Goal: Information Seeking & Learning: Learn about a topic

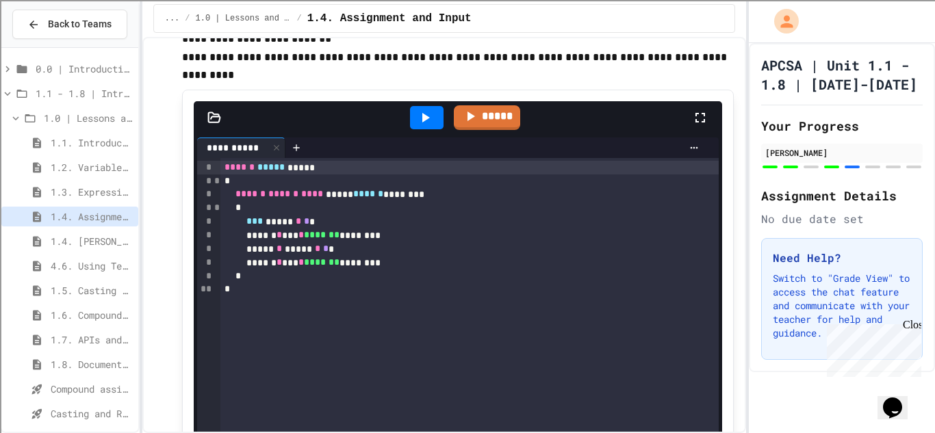
scroll to position [3512, 0]
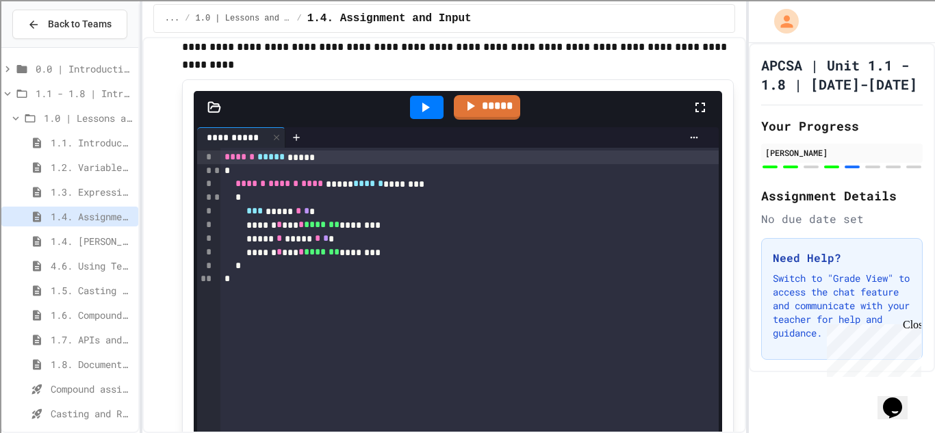
click at [73, 240] on span "1.4. [PERSON_NAME] and User Input" at bounding box center [92, 241] width 82 height 14
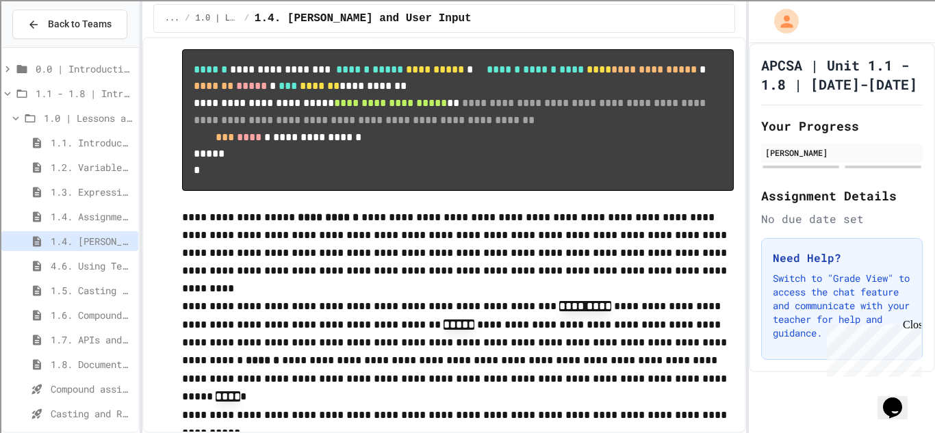
scroll to position [1343, 0]
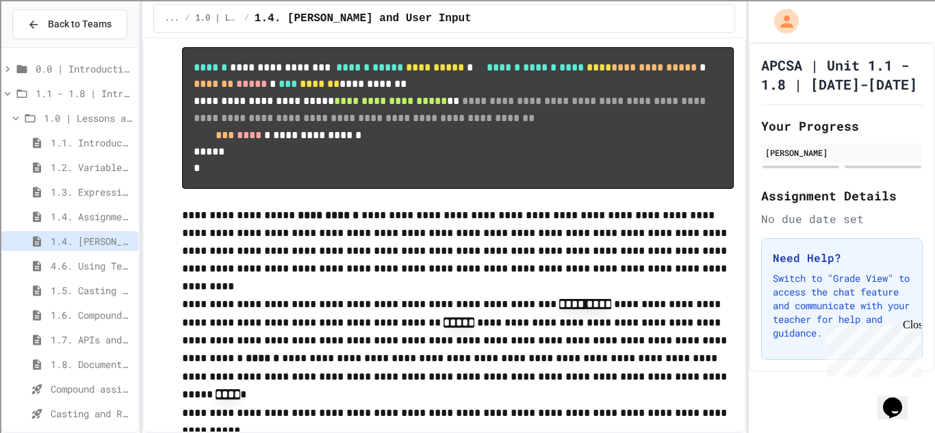
click at [95, 270] on span "4.6. Using Text Files" at bounding box center [92, 266] width 82 height 14
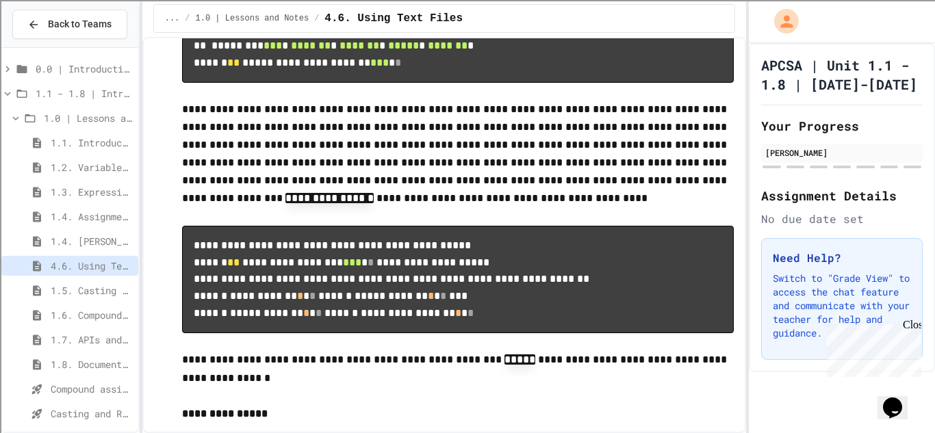
scroll to position [5599, 0]
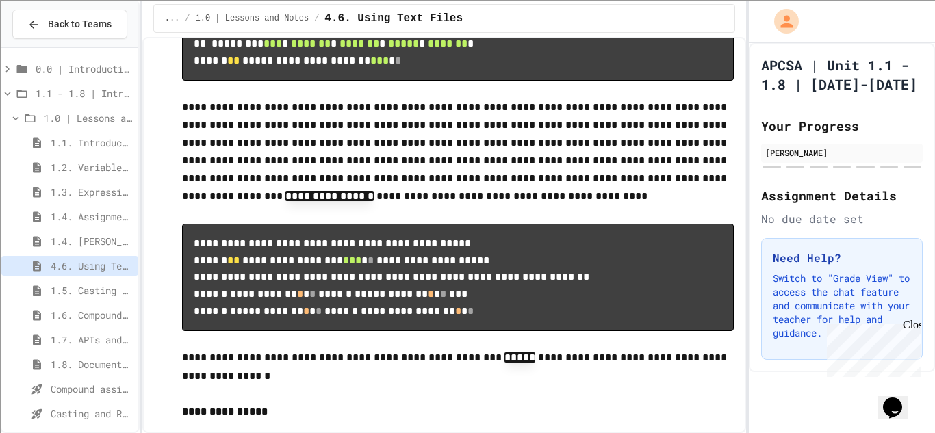
click at [391, 66] on code "**********" at bounding box center [452, 35] width 517 height 61
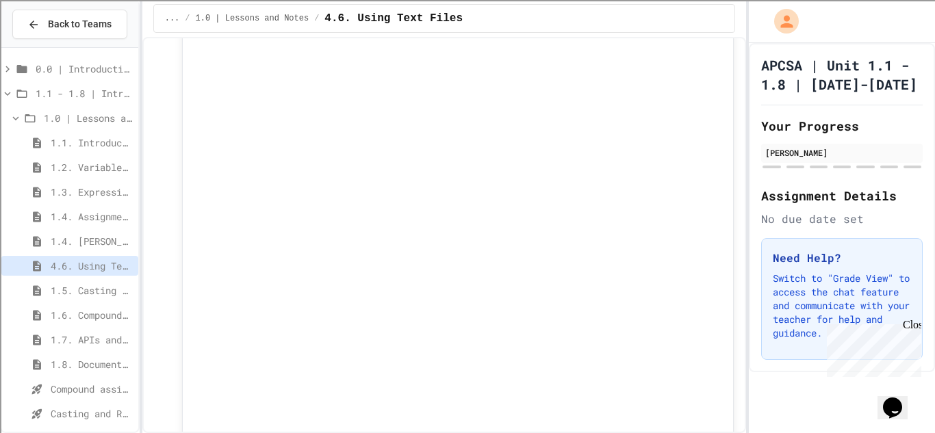
scroll to position [7569, 0]
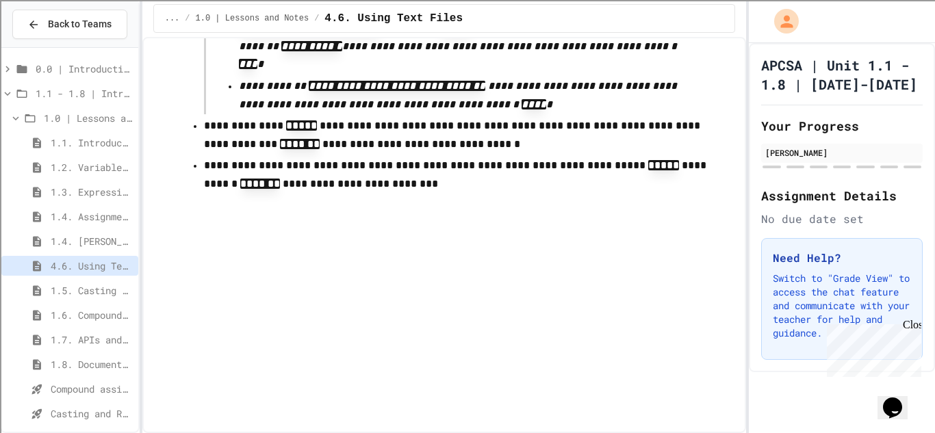
scroll to position [10094, 0]
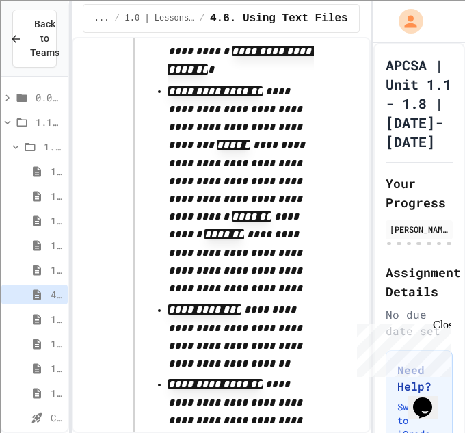
scroll to position [13790, 0]
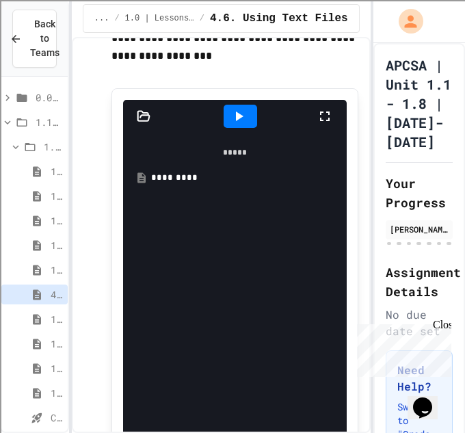
scroll to position [8276, 0]
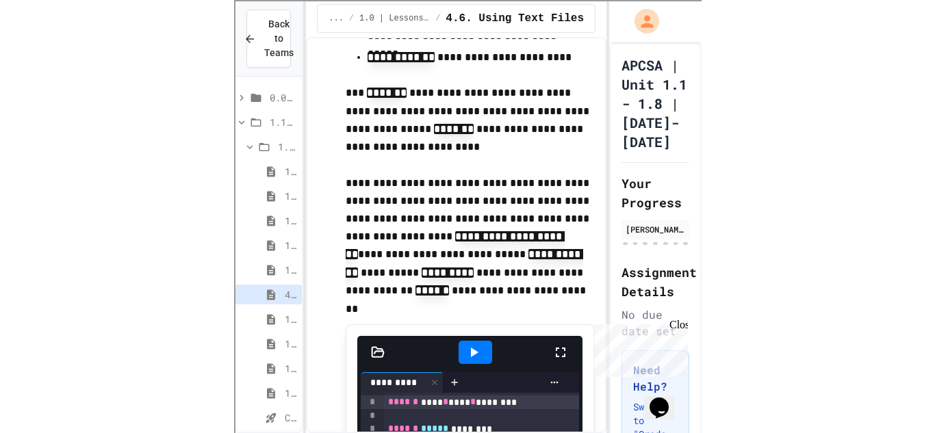
scroll to position [2341, 0]
